Goal: Task Accomplishment & Management: Manage account settings

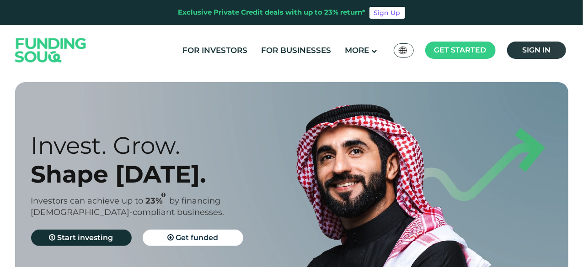
click at [548, 46] on span "Sign in" at bounding box center [536, 50] width 28 height 9
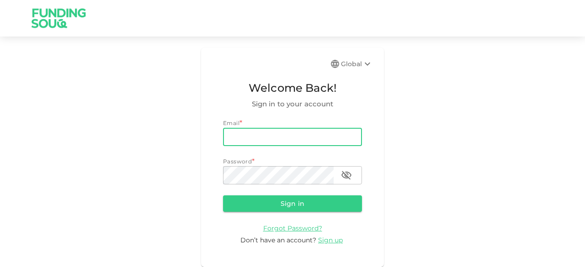
click at [242, 137] on input "email" at bounding box center [292, 137] width 139 height 18
type input "[EMAIL_ADDRESS][DOMAIN_NAME]"
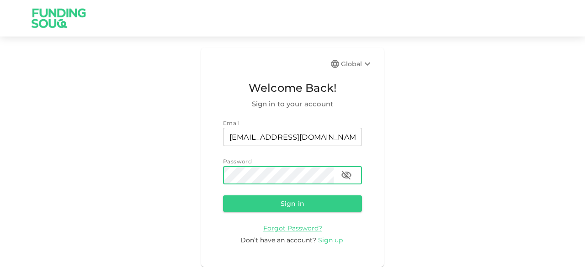
click at [223, 196] on button "Sign in" at bounding box center [292, 204] width 139 height 16
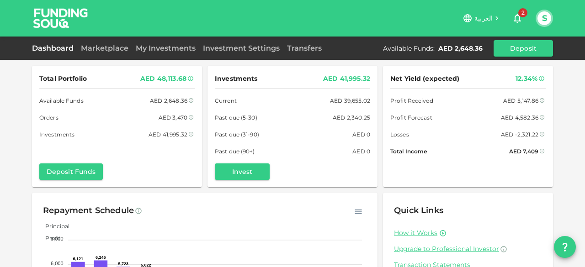
click at [488, 17] on span "العربية" at bounding box center [484, 18] width 18 height 8
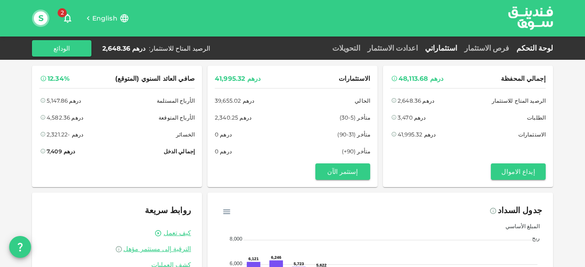
click at [461, 47] on link "استثماراتي" at bounding box center [441, 48] width 39 height 9
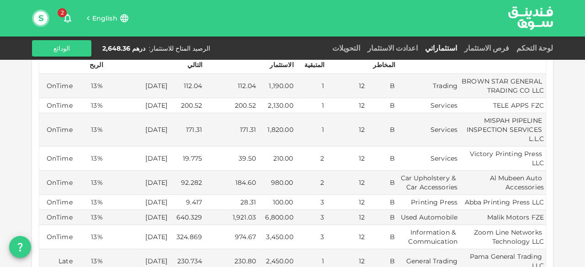
scroll to position [274, 0]
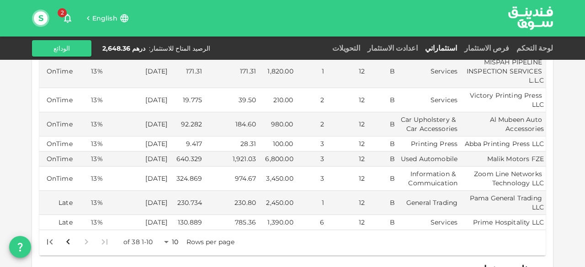
click at [170, 229] on body "English 2 S لوحة التحكم فرص الاستثمار استثماراتي اعدادت الاستثمار التحويلات الر…" at bounding box center [292, 133] width 585 height 267
click at [176, 235] on li "50" at bounding box center [174, 235] width 27 height 16
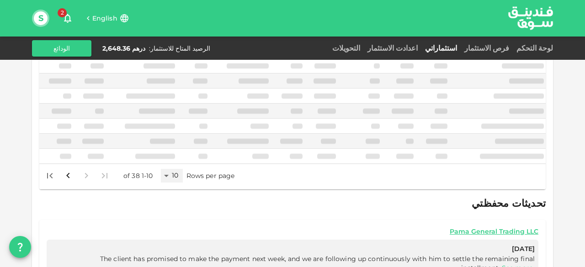
scroll to position [272, 0]
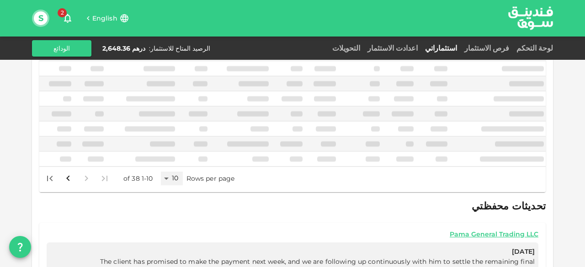
type input "50"
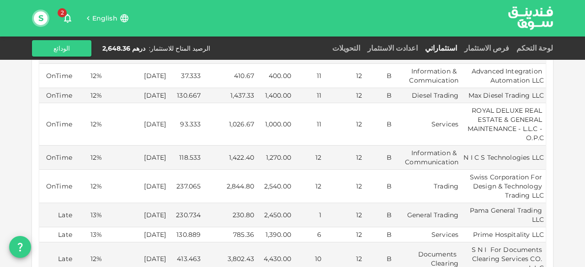
scroll to position [960, 0]
